Goal: Feedback & Contribution: Contribute content

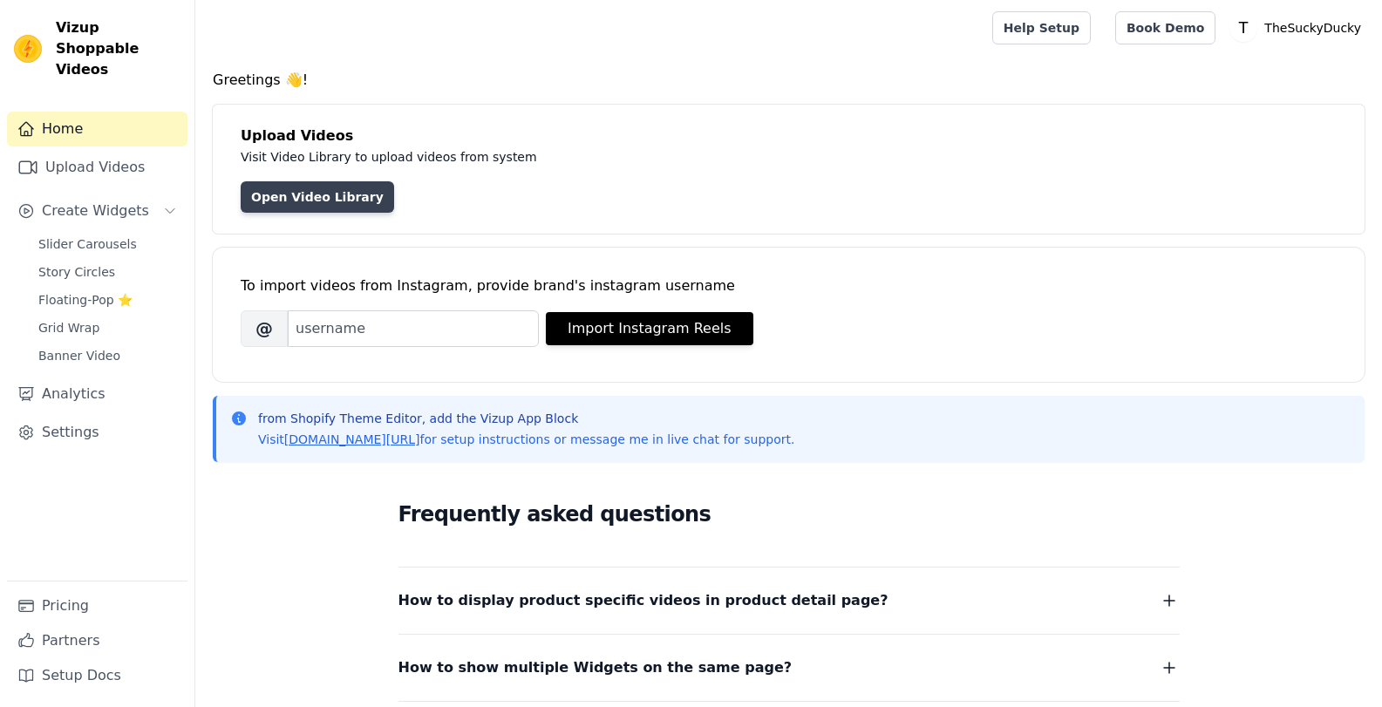
click at [287, 197] on link "Open Video Library" at bounding box center [318, 196] width 154 height 31
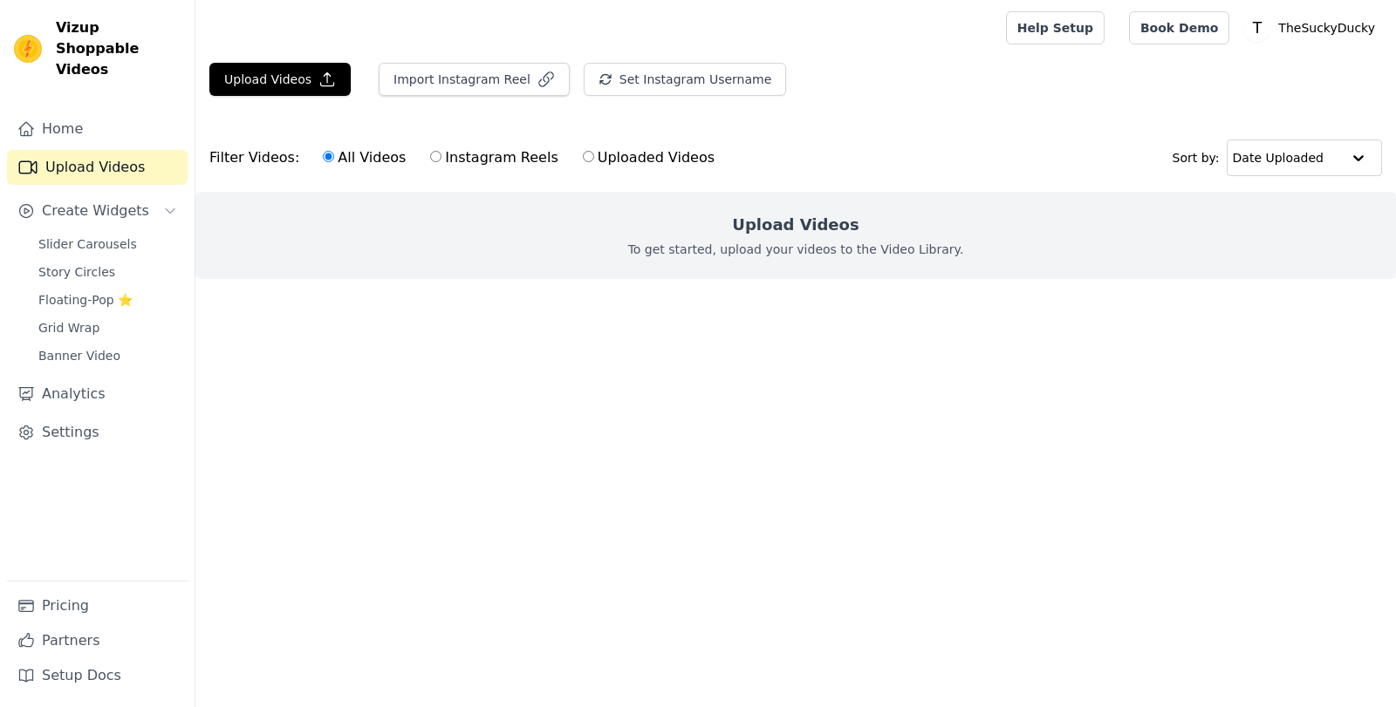
click at [582, 157] on label "Uploaded Videos" at bounding box center [648, 158] width 133 height 23
click at [583, 157] on input "Uploaded Videos" at bounding box center [588, 156] width 11 height 11
radio input "true"
click at [260, 75] on button "Upload Videos" at bounding box center [279, 79] width 141 height 33
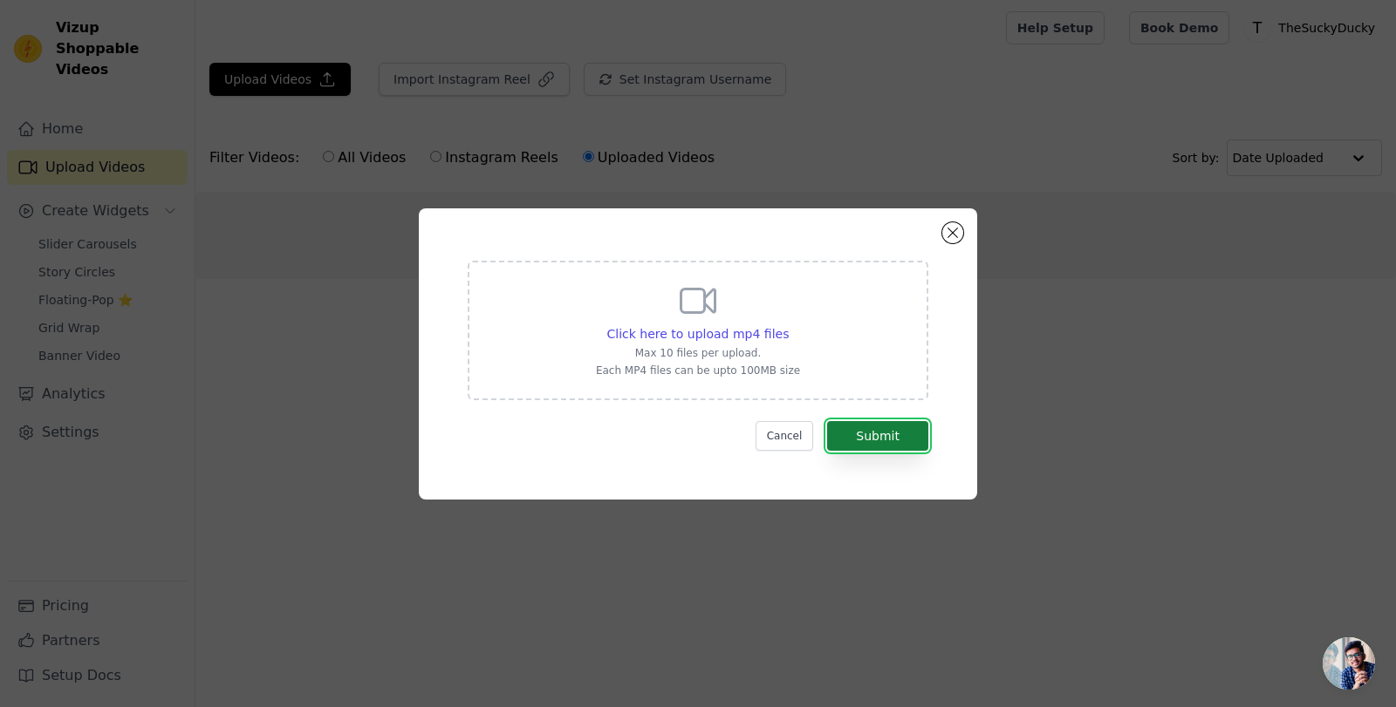
click at [889, 440] on button "Submit" at bounding box center [877, 436] width 101 height 30
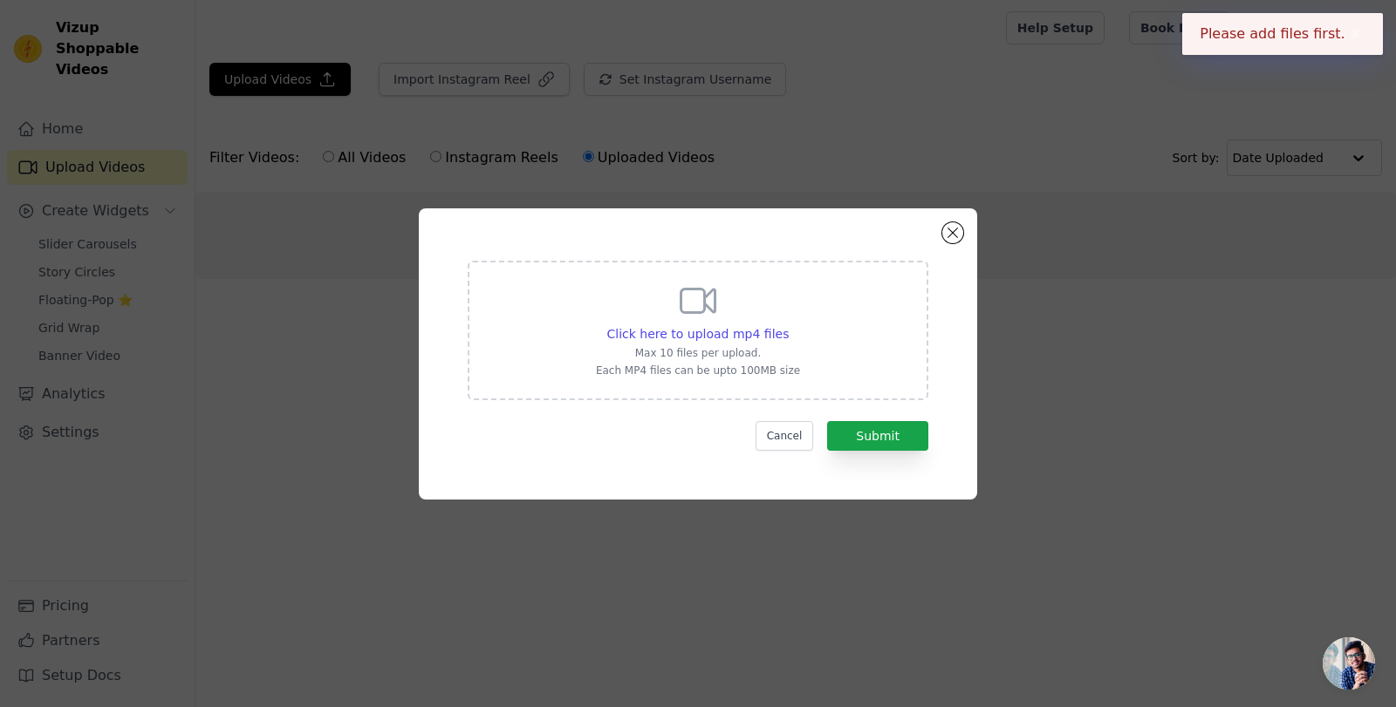
click at [870, 360] on div "Click here to upload mp4 files Max 10 files per upload. Each MP4 files can be u…" at bounding box center [698, 331] width 461 height 140
click at [788, 325] on input "Click here to upload mp4 files Max 10 files per upload. Each MP4 files can be u…" at bounding box center [788, 324] width 1 height 1
